Goal: Transaction & Acquisition: Purchase product/service

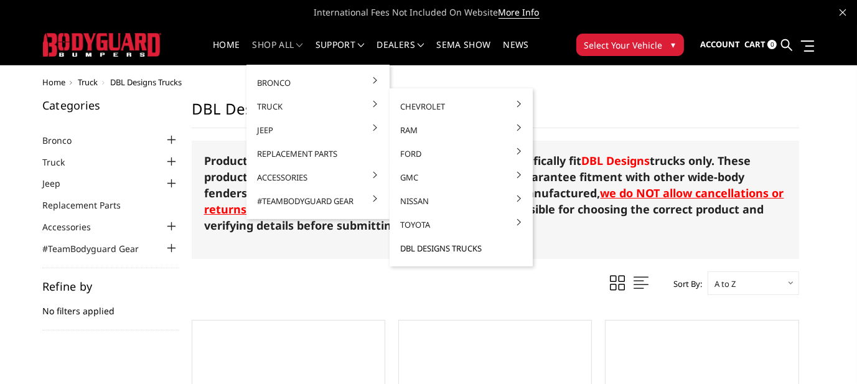
click at [468, 249] on link "DBL Designs Trucks" at bounding box center [461, 249] width 133 height 24
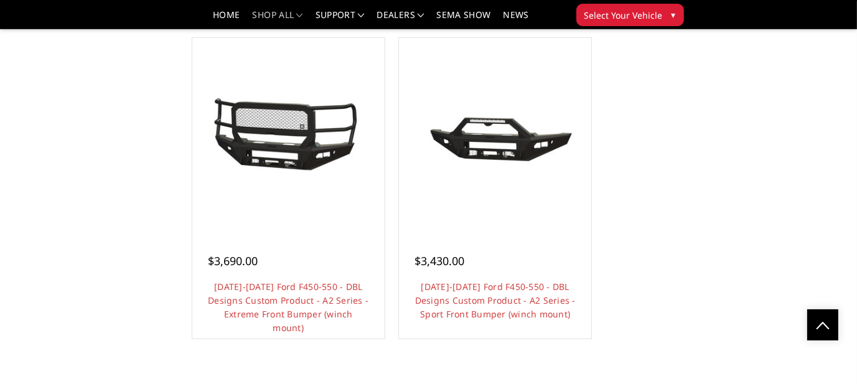
scroll to position [1183, 0]
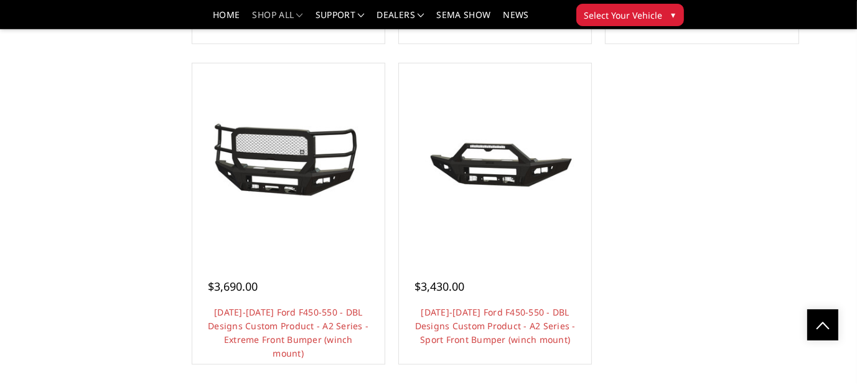
click at [293, 224] on div at bounding box center [288, 160] width 186 height 186
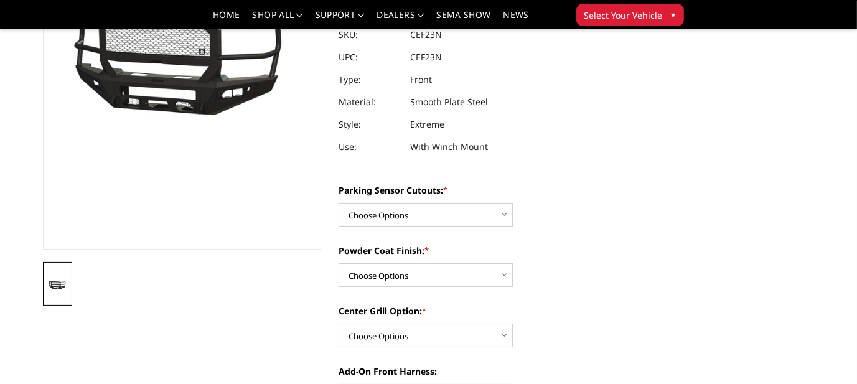
scroll to position [249, 0]
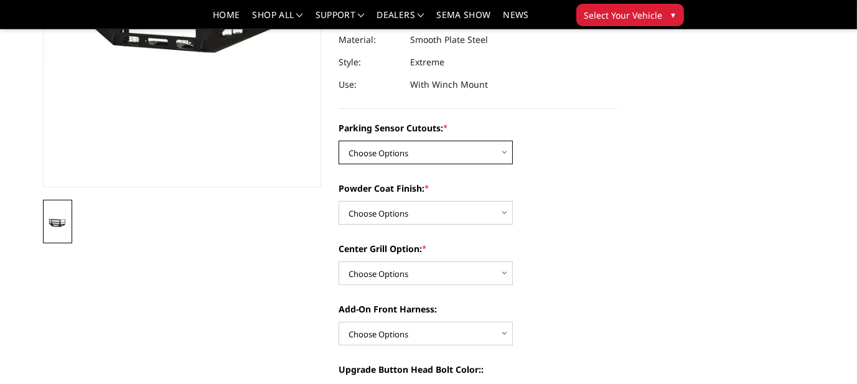
click at [506, 141] on select "Choose Options Yes - I have front parking sensors No - I do NOT have parking se…" at bounding box center [426, 153] width 174 height 24
select select "541"
click at [339, 141] on select "Choose Options Yes - I have front parking sensors No - I do NOT have parking se…" at bounding box center [426, 153] width 174 height 24
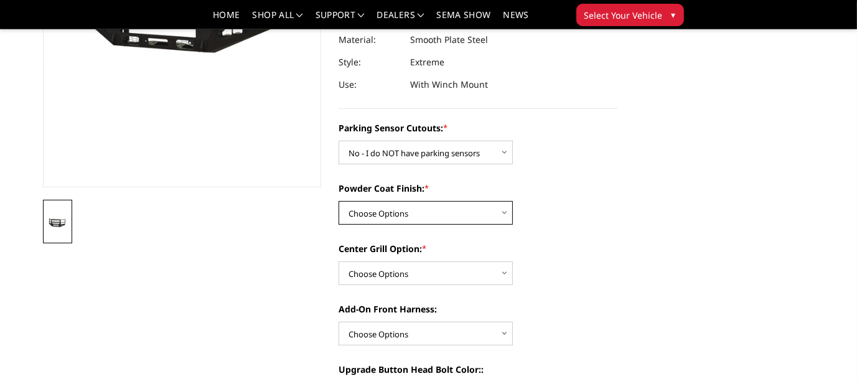
click at [507, 201] on select "Choose Options Bare metal (included) Texture Black Powder Coat" at bounding box center [426, 213] width 174 height 24
select select "518"
click at [339, 201] on select "Choose Options Bare metal (included) Texture Black Powder Coat" at bounding box center [426, 213] width 174 height 24
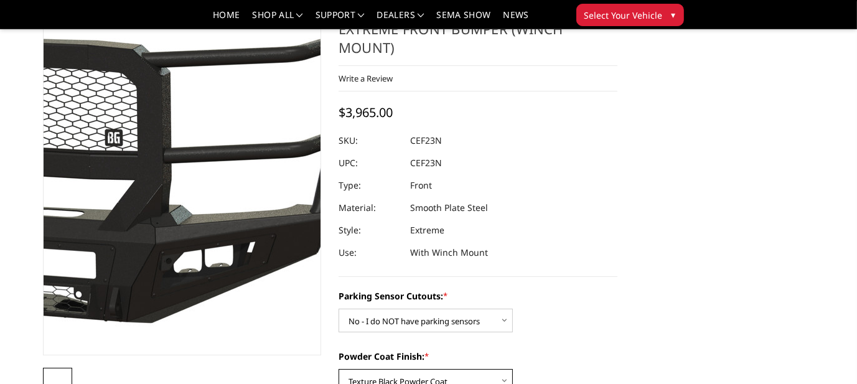
scroll to position [0, 0]
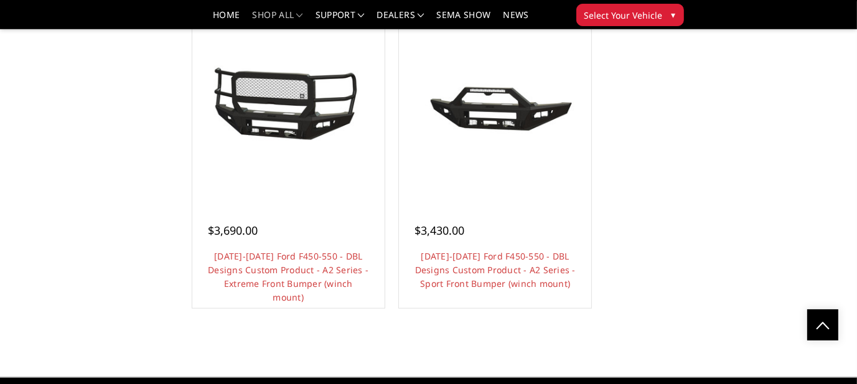
scroll to position [1245, 0]
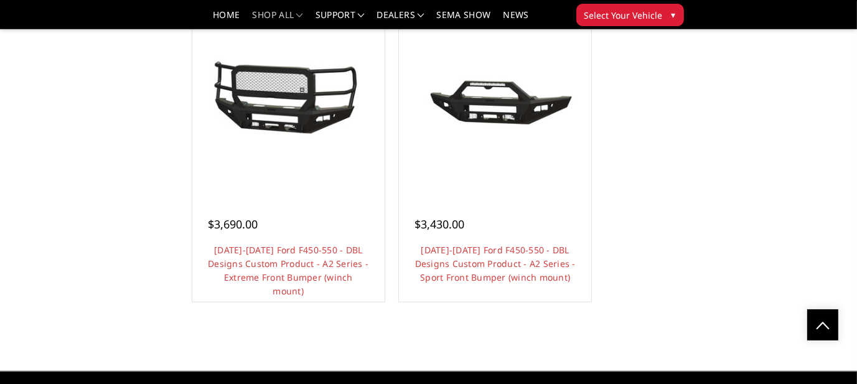
click at [497, 302] on link "Choose Options" at bounding box center [495, 312] width 94 height 24
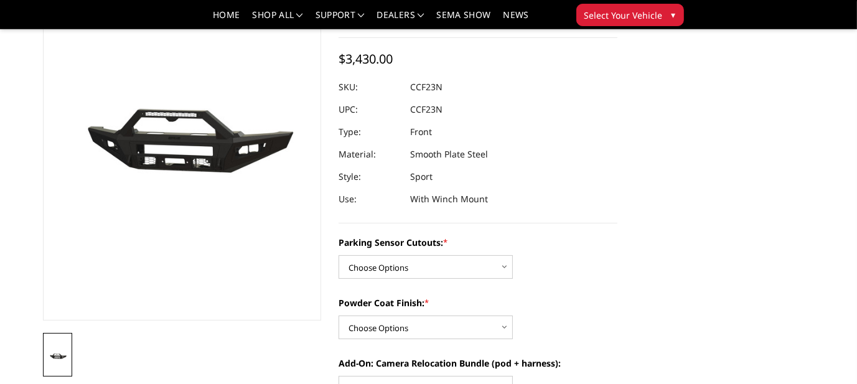
scroll to position [125, 0]
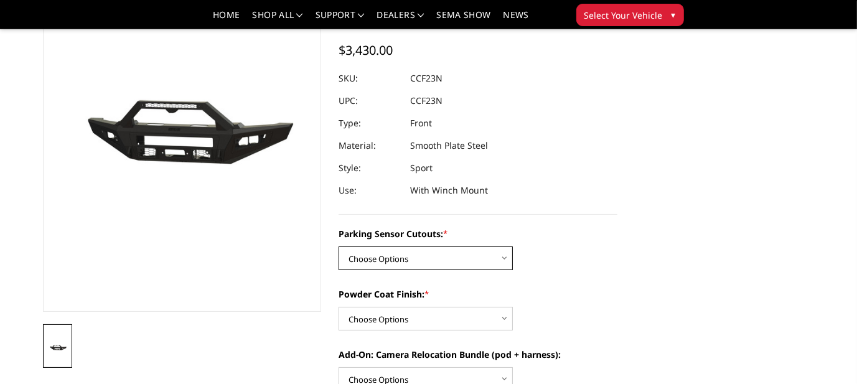
click at [505, 258] on select "Choose Options Yes - I have front parking sensors No - I do NOT have parking se…" at bounding box center [426, 259] width 174 height 24
select select "541"
click at [339, 247] on select "Choose Options Yes - I have front parking sensors No - I do NOT have parking se…" at bounding box center [426, 259] width 174 height 24
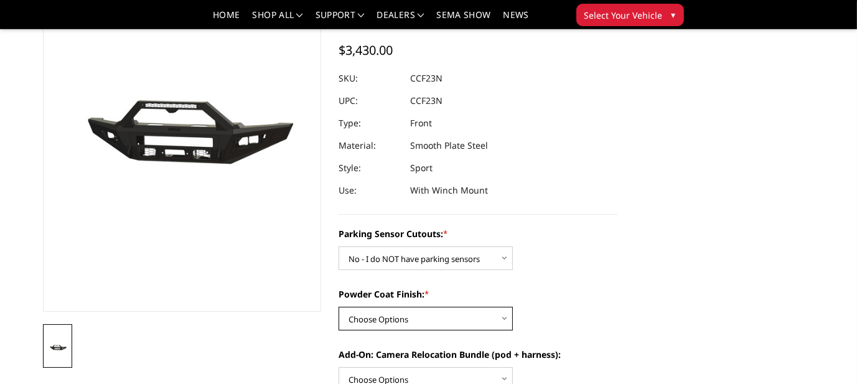
click at [506, 318] on select "Choose Options Bare metal (included) Texture Black Powder Coat" at bounding box center [426, 319] width 174 height 24
select select "518"
click at [339, 307] on select "Choose Options Bare metal (included) Texture Black Powder Coat" at bounding box center [426, 319] width 174 height 24
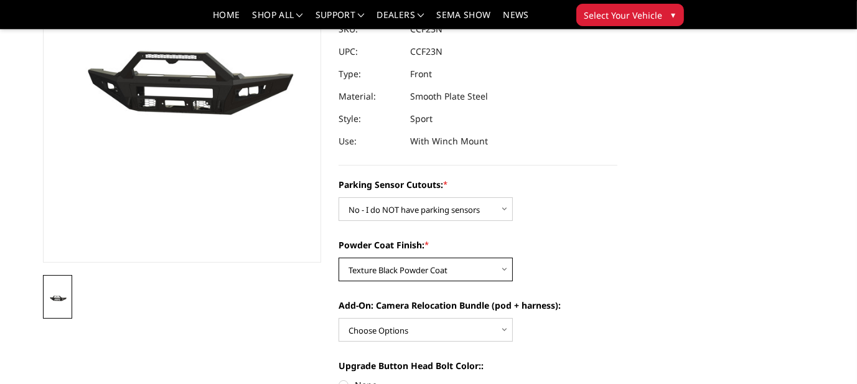
scroll to position [249, 0]
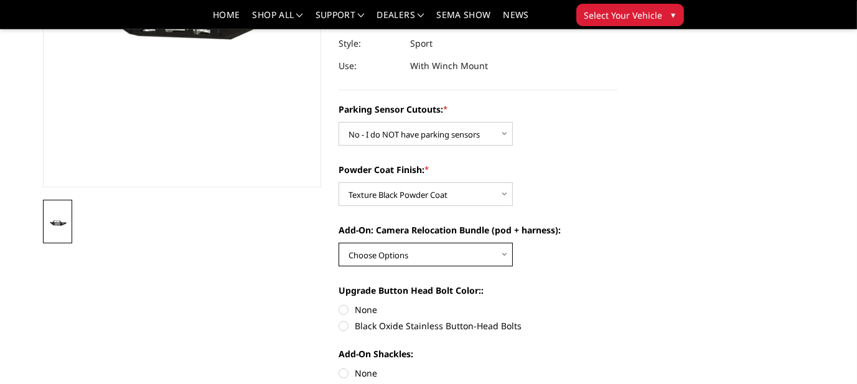
click at [505, 255] on select "Choose Options WITH front camera relocation harness + pod mount WITHOUT front c…" at bounding box center [426, 255] width 174 height 24
click at [506, 253] on select "Choose Options WITH front camera relocation harness + pod mount WITHOUT front c…" at bounding box center [426, 255] width 174 height 24
select select "1700"
click at [339, 243] on select "Choose Options WITH front camera relocation harness + pod mount WITHOUT front c…" at bounding box center [426, 255] width 174 height 24
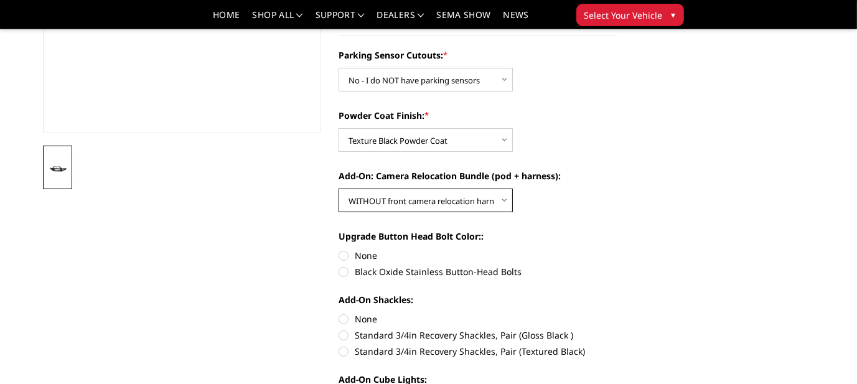
scroll to position [311, 0]
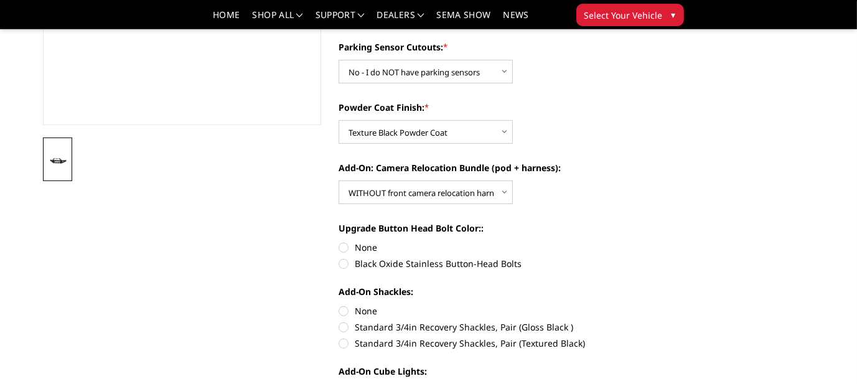
click at [345, 247] on label "None" at bounding box center [478, 247] width 279 height 13
click at [339, 242] on input "None" at bounding box center [339, 241] width 1 height 1
radio input "true"
click at [344, 310] on label "None" at bounding box center [478, 310] width 279 height 13
click at [339, 305] on input "None" at bounding box center [339, 304] width 1 height 1
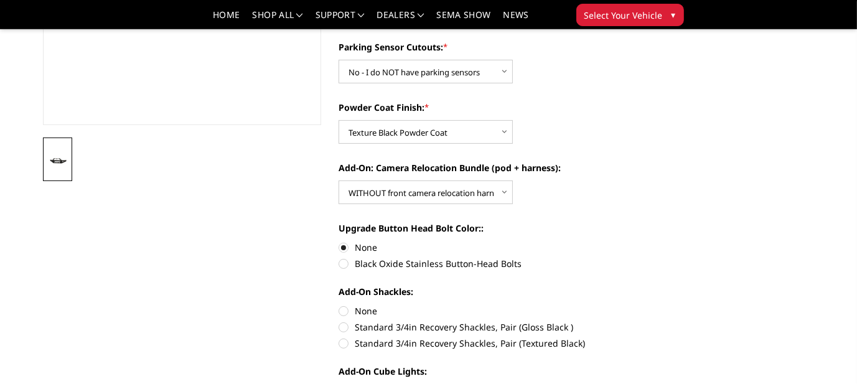
radio input "true"
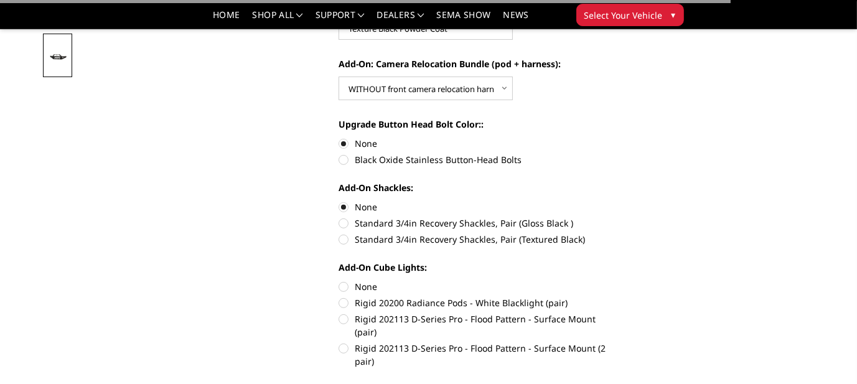
scroll to position [436, 0]
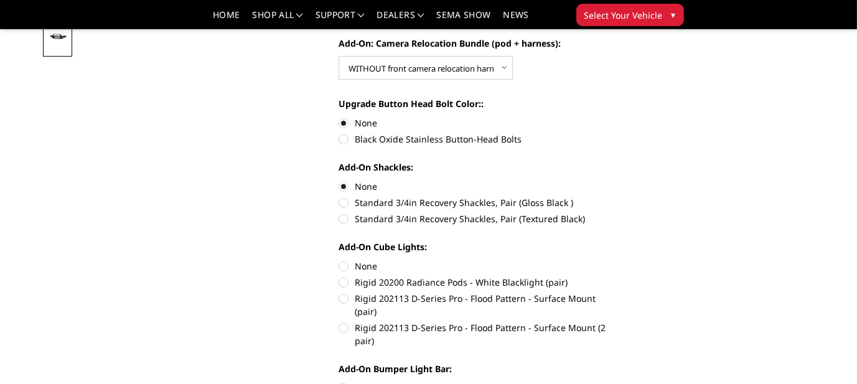
click at [343, 266] on label "None" at bounding box center [478, 266] width 279 height 13
click at [339, 260] on input "None" at bounding box center [339, 260] width 1 height 1
radio input "true"
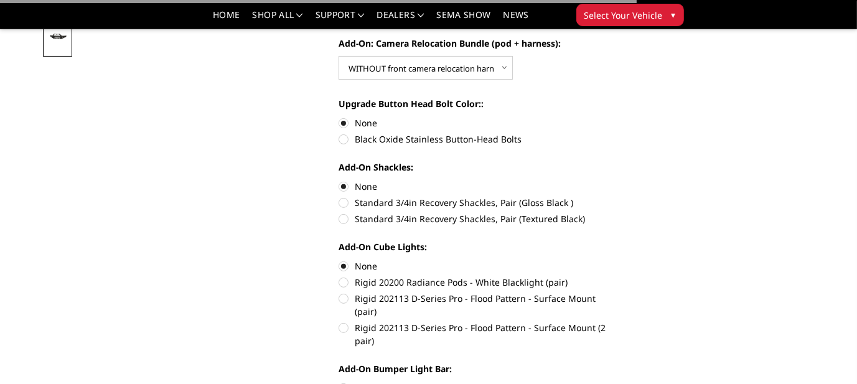
scroll to position [560, 0]
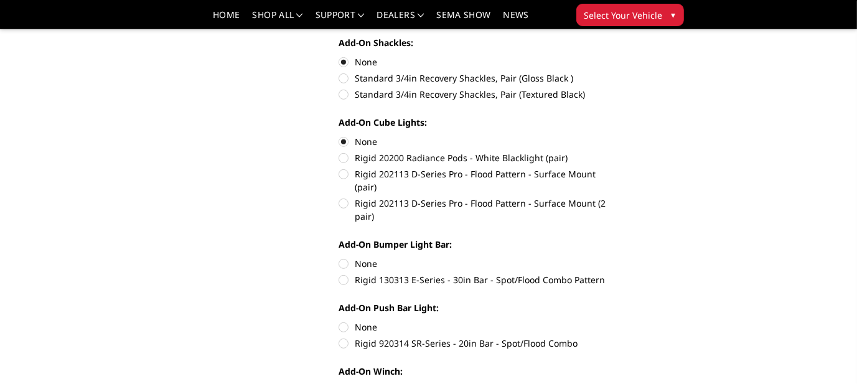
click at [344, 257] on label "None" at bounding box center [478, 263] width 279 height 13
click at [339, 257] on input "None" at bounding box center [339, 257] width 1 height 1
radio input "true"
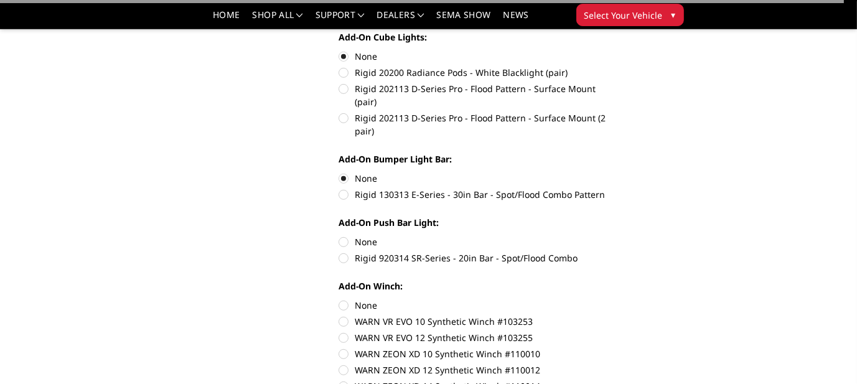
scroll to position [685, 0]
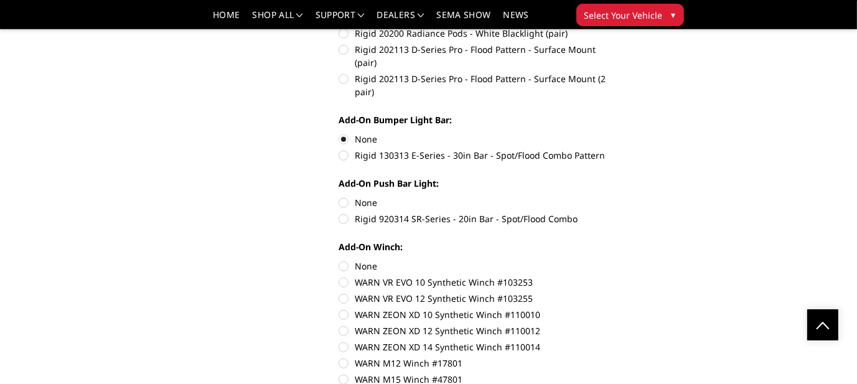
click at [343, 196] on label "None" at bounding box center [478, 202] width 279 height 13
click at [339, 196] on input "None" at bounding box center [339, 196] width 1 height 1
radio input "true"
click at [343, 260] on label "None" at bounding box center [478, 266] width 279 height 13
click at [339, 260] on input "None" at bounding box center [339, 260] width 1 height 1
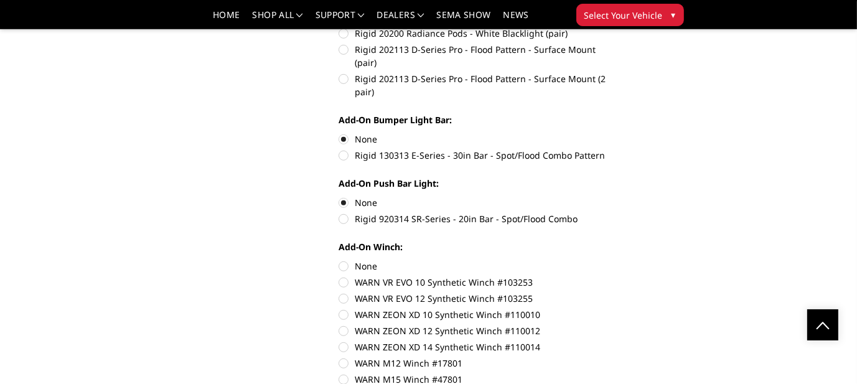
radio input "true"
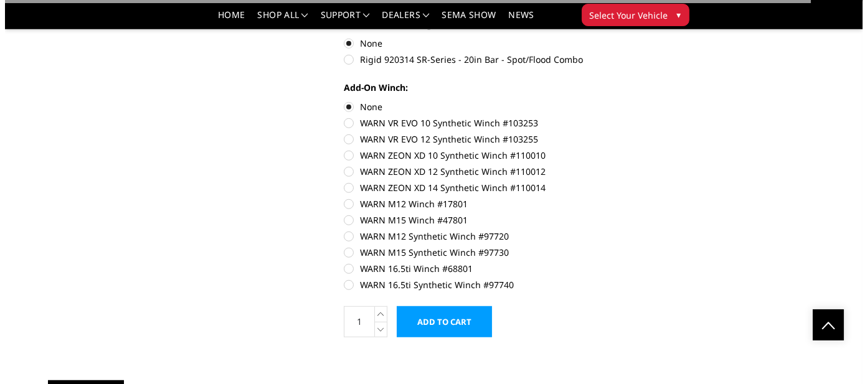
scroll to position [872, 0]
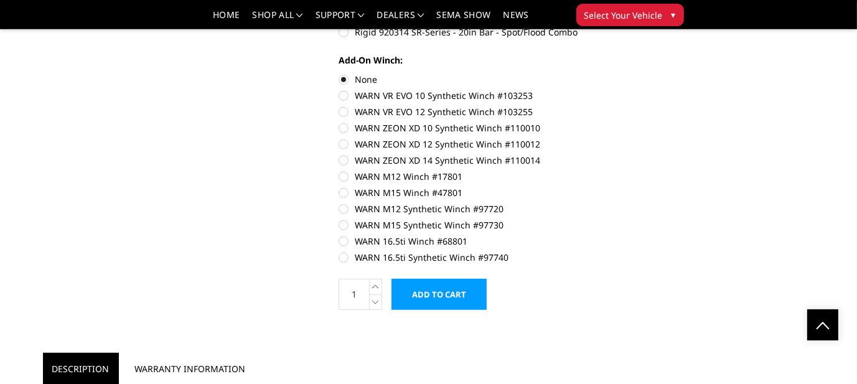
click at [456, 279] on input "Add to Cart" at bounding box center [439, 294] width 95 height 31
